Goal: Find specific page/section: Find specific page/section

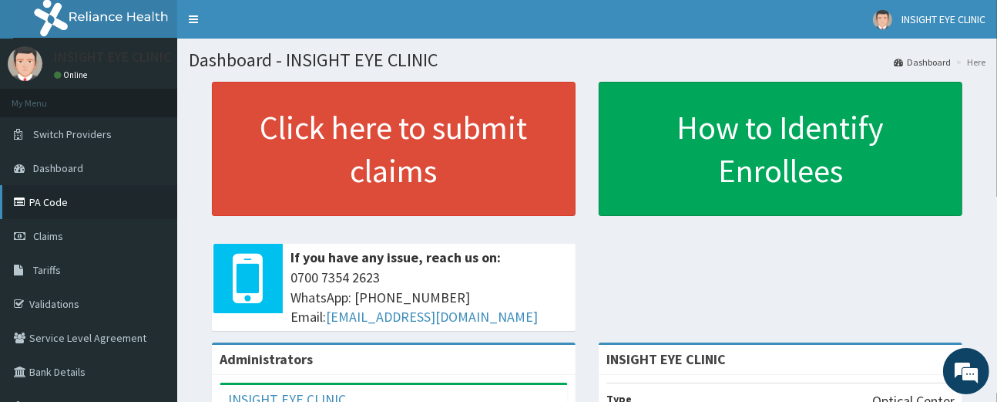
click at [96, 197] on link "PA Code" at bounding box center [88, 202] width 177 height 34
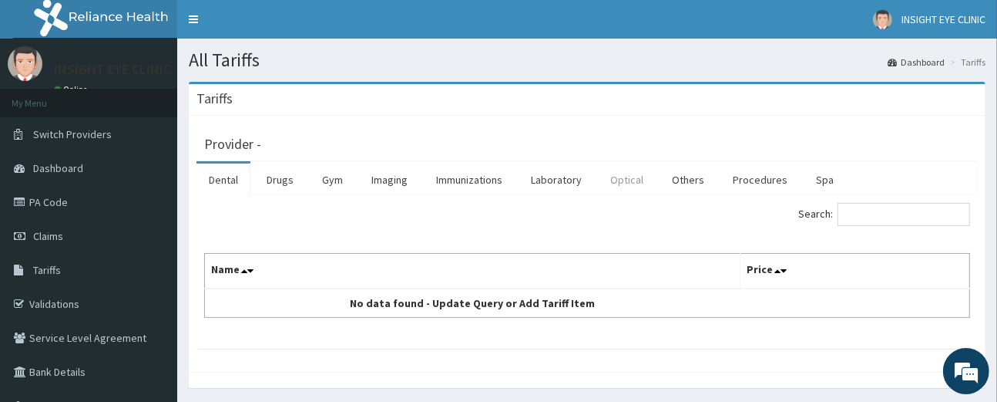
click at [635, 179] on link "Optical" at bounding box center [627, 179] width 58 height 32
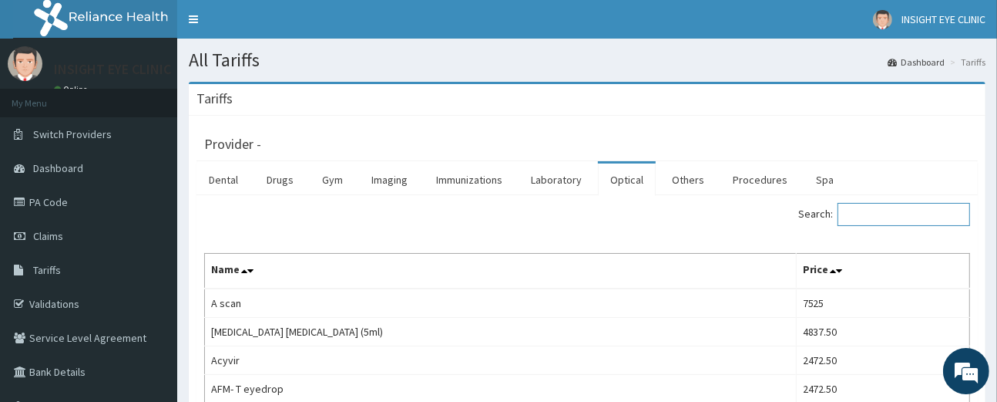
click at [873, 213] on input "Search:" at bounding box center [904, 214] width 133 height 23
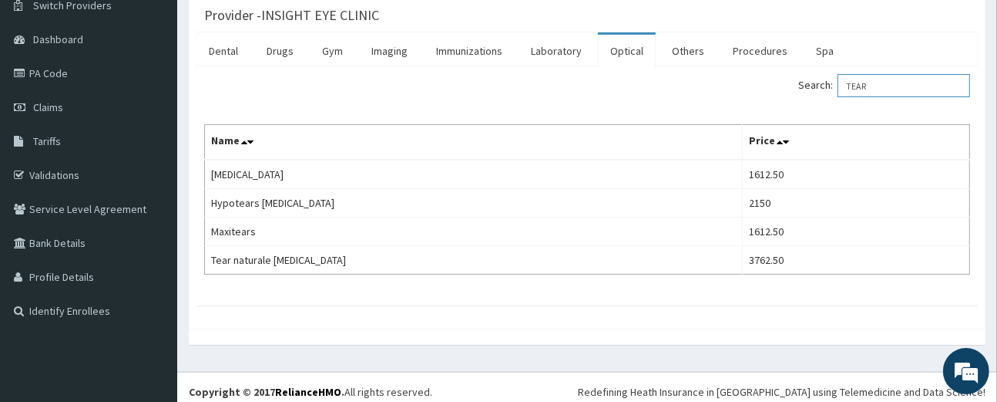
scroll to position [136, 0]
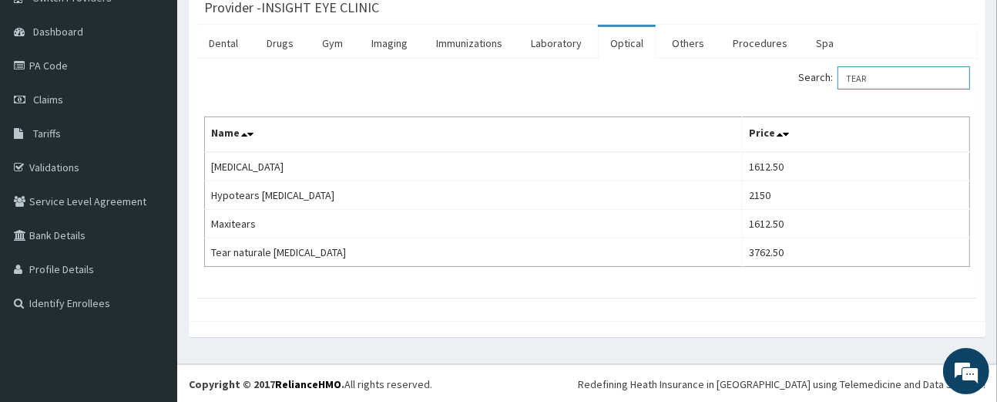
type input "TEAR"
